Goal: Information Seeking & Learning: Learn about a topic

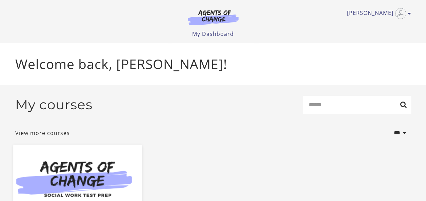
click at [67, 160] on img at bounding box center [77, 179] width 129 height 69
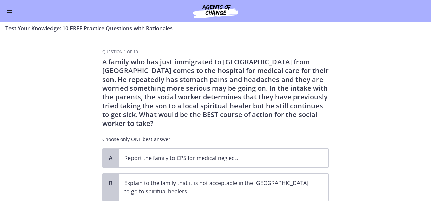
click at [8, 9] on span "Enable menu" at bounding box center [9, 9] width 5 height 1
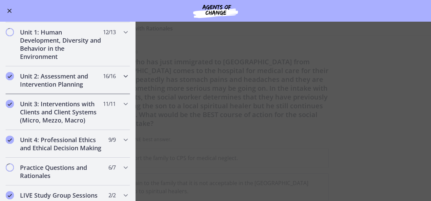
click at [63, 85] on h2 "Unit 2: Assessment and Intervention Planning" at bounding box center [61, 80] width 83 height 16
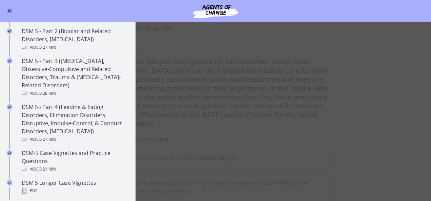
scroll to position [338, 0]
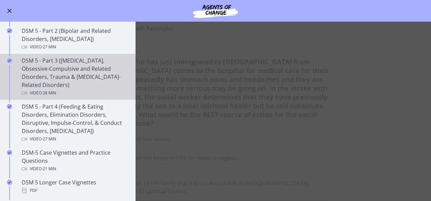
click at [63, 85] on div "DSM 5 - Part 3 ([MEDICAL_DATA], Obsessive-Compulsive and Related Disorders, Tra…" at bounding box center [75, 77] width 106 height 41
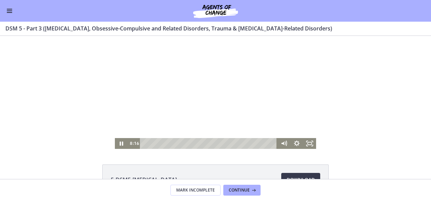
click at [205, 93] on div at bounding box center [215, 92] width 201 height 113
click at [310, 143] on icon "Fullscreen" at bounding box center [309, 143] width 13 height 11
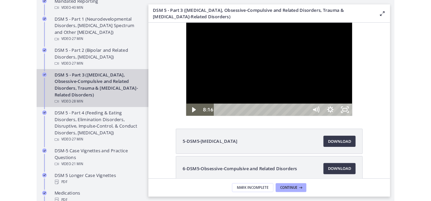
scroll to position [339, 0]
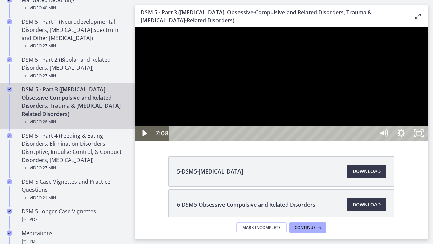
click at [305, 141] on div at bounding box center [281, 83] width 293 height 113
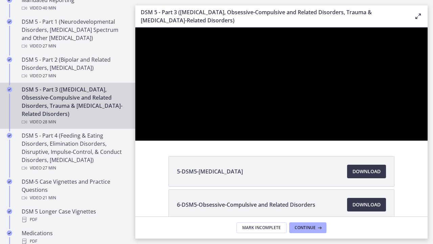
click at [135, 27] on button "Pause: cmsebl44lpnc72iv6u00.mp4" at bounding box center [135, 27] width 0 height 0
click at [135, 27] on button "Play Video: cmsebl44lpnc72iv6u00.mp4" at bounding box center [135, 27] width 0 height 0
click at [135, 27] on button "Pause: cmsebl44lpnc72iv6u00.mp4" at bounding box center [135, 27] width 0 height 0
click at [135, 27] on button "Play Video: cmsebl44lpnc72iv6u00.mp4" at bounding box center [135, 27] width 0 height 0
click at [135, 27] on button "Pause: cmsebl44lpnc72iv6u00.mp4" at bounding box center [135, 27] width 0 height 0
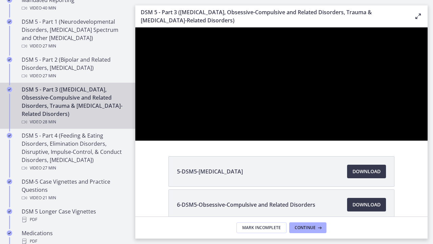
click at [135, 27] on button "Play Video: cmsebl44lpnc72iv6u00.mp4" at bounding box center [135, 27] width 0 height 0
click at [135, 27] on button "Pause: cmsebl44lpnc72iv6u00.mp4" at bounding box center [135, 27] width 0 height 0
click at [135, 27] on button "Play Video: cmsebl44lpnc72iv6u00.mp4" at bounding box center [135, 27] width 0 height 0
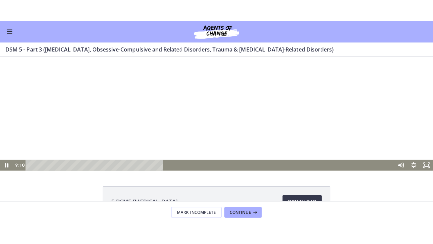
scroll to position [338, 0]
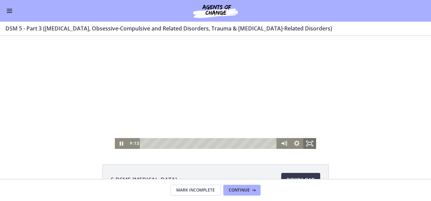
click at [310, 145] on icon "Fullscreen" at bounding box center [309, 143] width 13 height 11
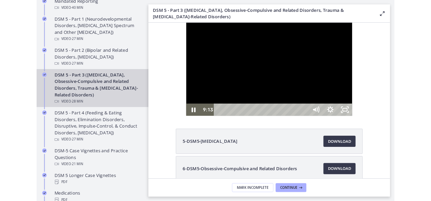
scroll to position [339, 0]
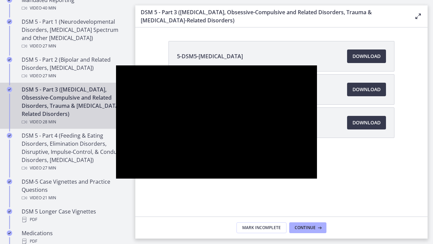
click at [300, 164] on button "Unfullscreen" at bounding box center [309, 171] width 18 height 15
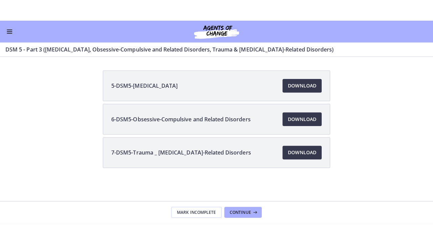
scroll to position [337, 0]
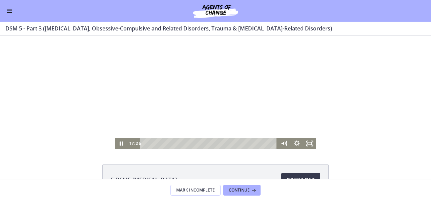
click at [180, 89] on div at bounding box center [215, 92] width 201 height 113
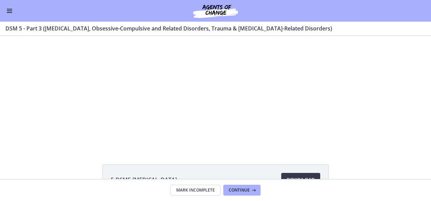
click at [115, 36] on button "Play Video: cmsebl44lpnc72iv6u00.mp4" at bounding box center [115, 36] width 0 height 0
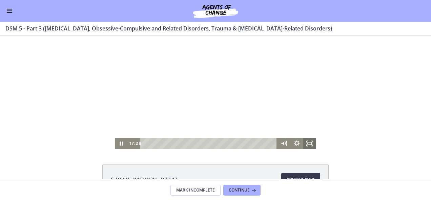
drag, startPoint x: 307, startPoint y: 146, endPoint x: 308, endPoint y: 207, distance: 61.0
click at [307, 146] on icon "Fullscreen" at bounding box center [309, 143] width 13 height 11
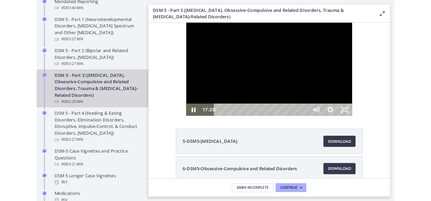
scroll to position [339, 0]
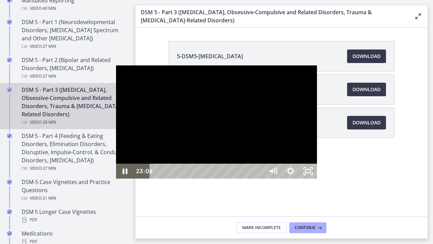
click at [116, 85] on div at bounding box center [216, 121] width 201 height 113
click at [203, 114] on div at bounding box center [216, 121] width 201 height 113
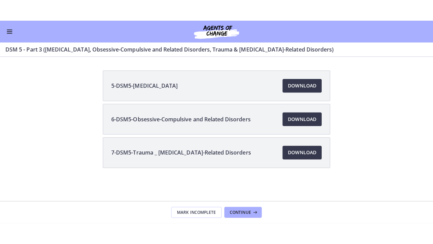
scroll to position [337, 0]
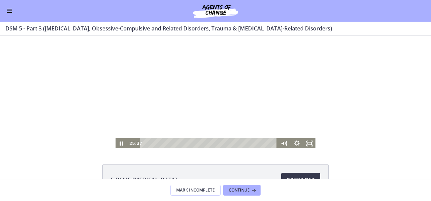
click at [200, 71] on div at bounding box center [215, 92] width 201 height 113
click at [305, 144] on icon "Fullscreen" at bounding box center [309, 143] width 13 height 11
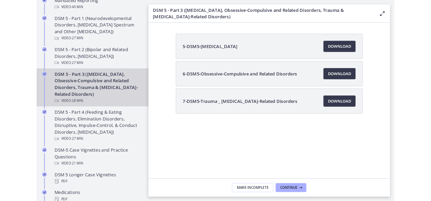
scroll to position [0, 0]
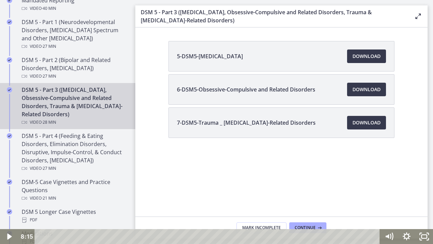
click at [236, 188] on div at bounding box center [216, 122] width 433 height 244
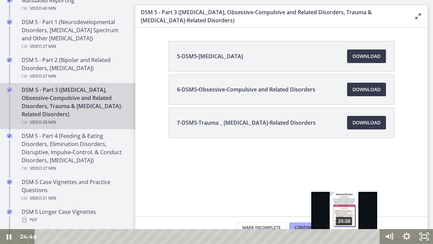
click at [345, 201] on div "25:28" at bounding box center [208, 236] width 335 height 15
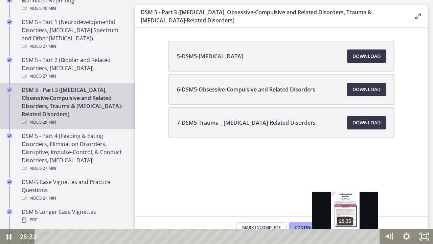
click at [346, 201] on div "Playbar" at bounding box center [345, 236] width 5 height 5
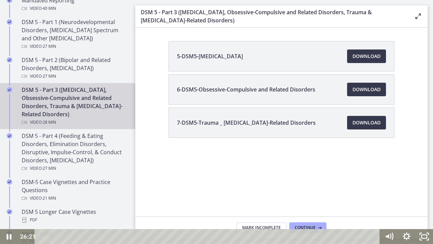
click at [348, 113] on div at bounding box center [216, 122] width 433 height 244
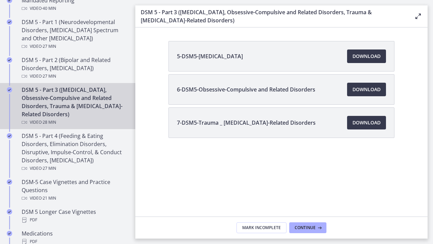
click at [0, 0] on button "Play Video: cmsebl44lpnc72iv6u00.mp4" at bounding box center [0, 0] width 0 height 0
click at [0, 0] on button "Pause: cmsebl44lpnc72iv6u00.mp4" at bounding box center [0, 0] width 0 height 0
click at [0, 0] on button "Play Video: cmsebl44lpnc72iv6u00.mp4" at bounding box center [0, 0] width 0 height 0
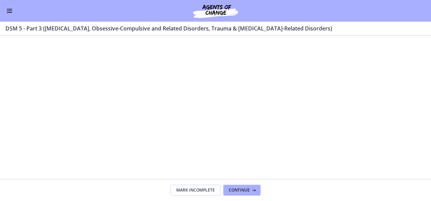
scroll to position [76, 0]
click at [245, 192] on span "Continue" at bounding box center [239, 190] width 21 height 5
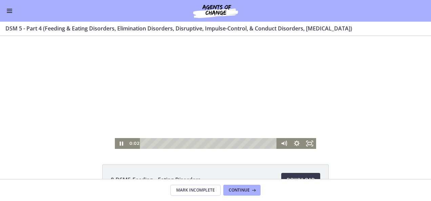
click at [226, 102] on div at bounding box center [215, 92] width 201 height 113
